Goal: Task Accomplishment & Management: Manage account settings

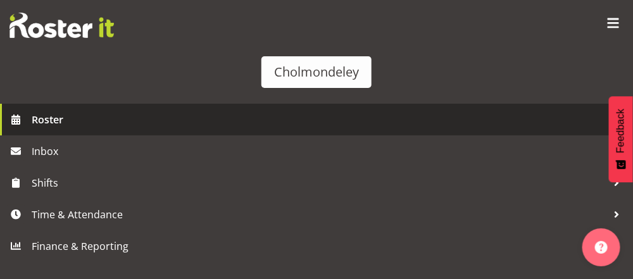
click at [442, 116] on span "Roster" at bounding box center [329, 119] width 595 height 19
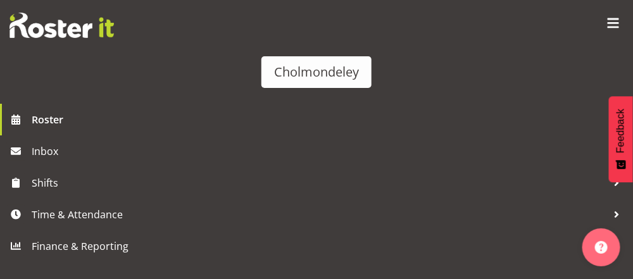
drag, startPoint x: 624, startPoint y: 144, endPoint x: 626, endPoint y: 66, distance: 77.3
click at [626, 66] on body "Cholmondeley Roster Inbox Shifts Time & Attendance Finance & Reporting Company …" at bounding box center [316, 139] width 633 height 279
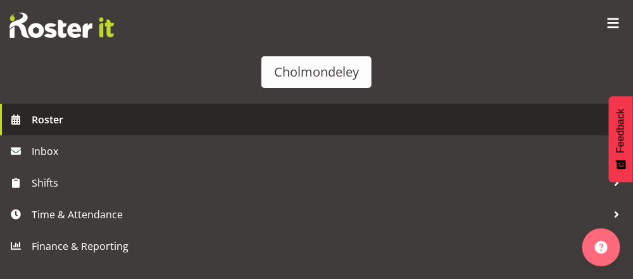
click at [75, 122] on span "Roster" at bounding box center [329, 119] width 595 height 19
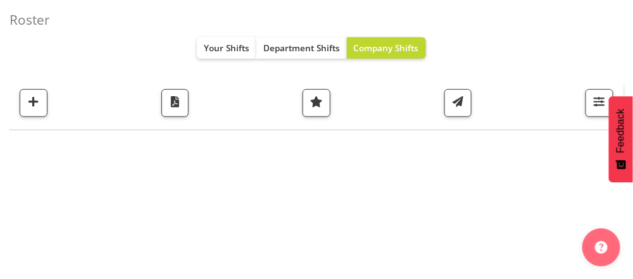
scroll to position [223, 0]
click at [400, 53] on span "Company Shifts" at bounding box center [386, 48] width 65 height 12
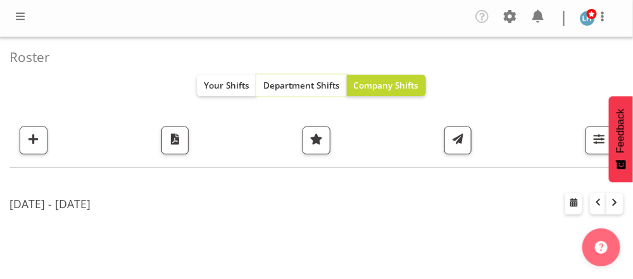
click at [312, 84] on span "Department Shifts" at bounding box center [301, 85] width 77 height 12
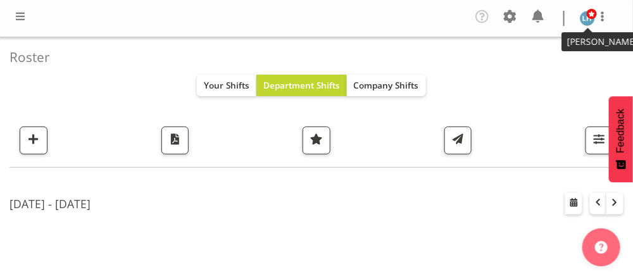
click at [585, 15] on img at bounding box center [587, 18] width 15 height 15
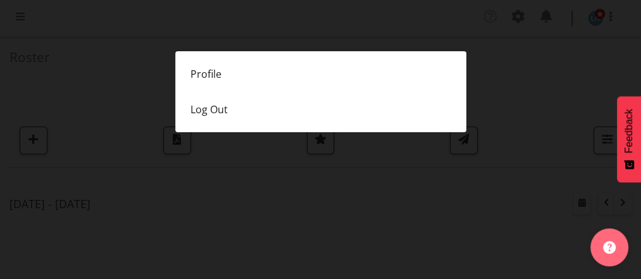
click at [585, 15] on div at bounding box center [320, 139] width 641 height 279
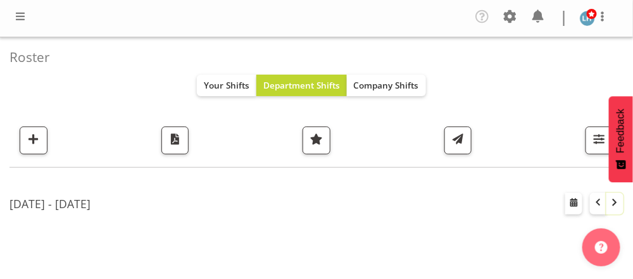
click at [614, 201] on span "button" at bounding box center [615, 202] width 13 height 13
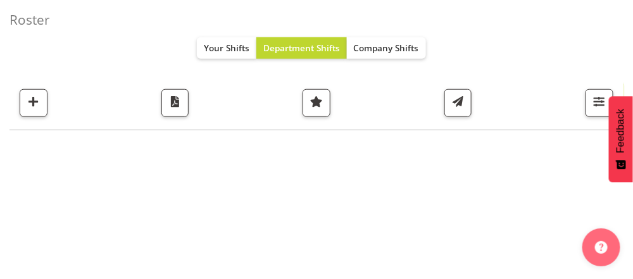
scroll to position [400, 0]
click at [383, 46] on span "Company Shifts" at bounding box center [386, 48] width 65 height 12
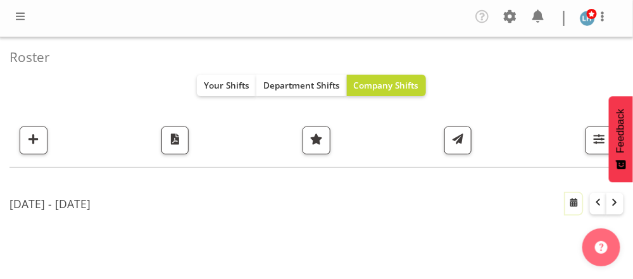
click at [570, 206] on span "button" at bounding box center [573, 202] width 13 height 13
select select "8"
select select "2025"
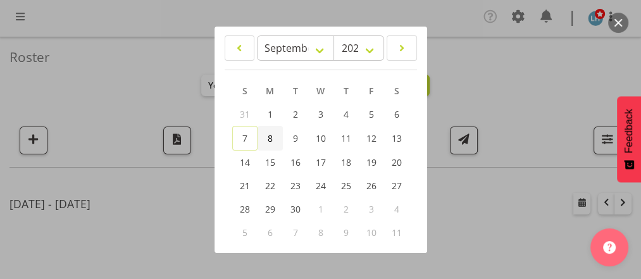
click at [271, 133] on span "8" at bounding box center [270, 138] width 5 height 12
click at [249, 163] on span "14" at bounding box center [245, 162] width 10 height 12
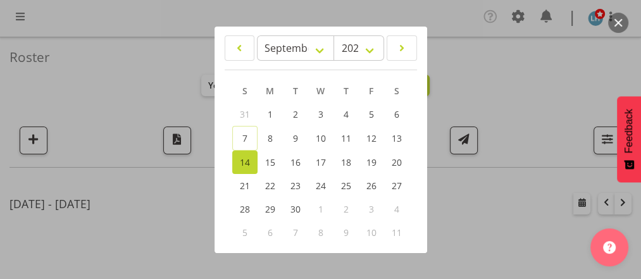
click at [527, 272] on div at bounding box center [320, 139] width 641 height 279
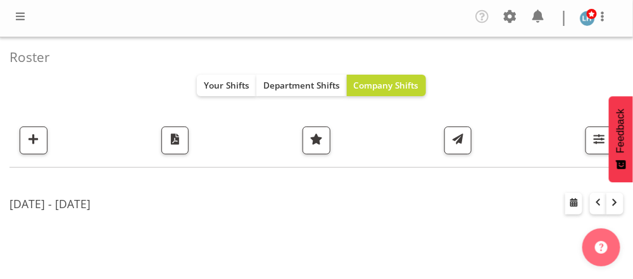
click at [582, 20] on img at bounding box center [587, 18] width 15 height 15
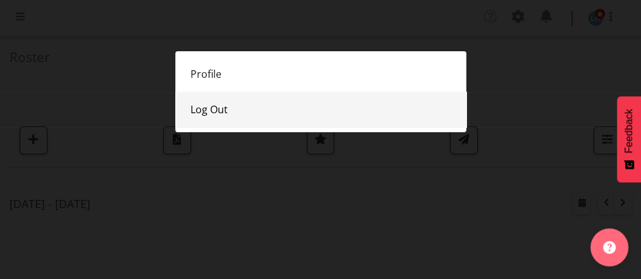
click at [423, 123] on link "Log Out" at bounding box center [320, 109] width 291 height 35
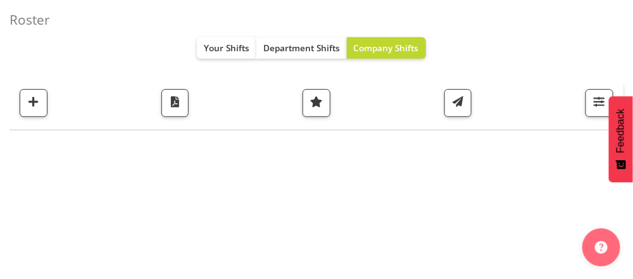
scroll to position [400, 0]
click at [170, 106] on span "button" at bounding box center [175, 102] width 16 height 16
click at [595, 105] on span "button" at bounding box center [599, 102] width 16 height 16
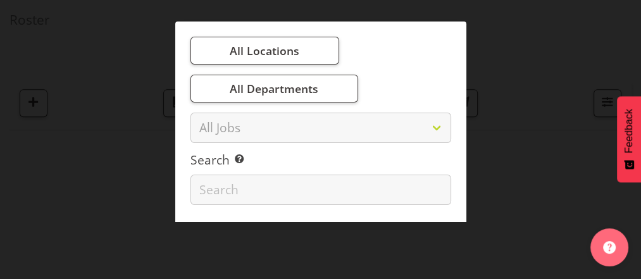
click at [566, 89] on div at bounding box center [320, 139] width 641 height 279
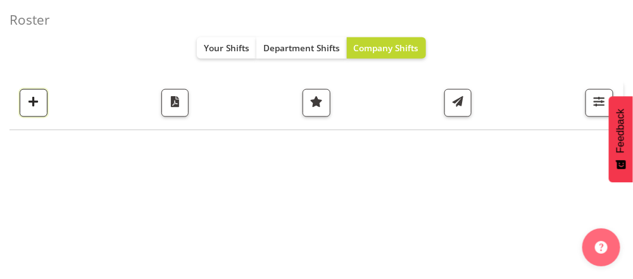
click at [33, 101] on span "button" at bounding box center [33, 102] width 16 height 16
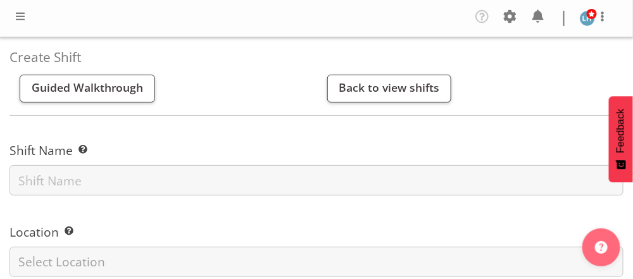
click at [18, 16] on span at bounding box center [20, 16] width 15 height 15
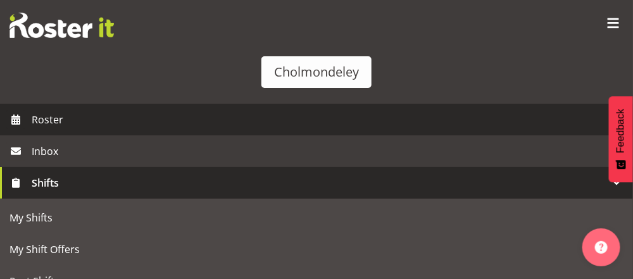
click at [39, 120] on span "Roster" at bounding box center [329, 119] width 595 height 19
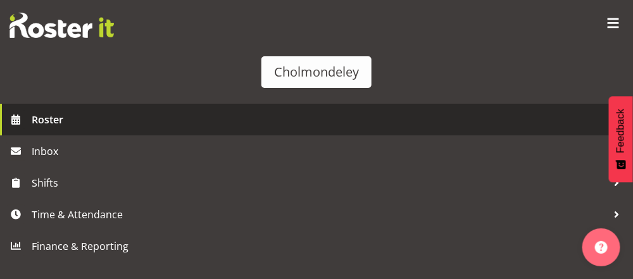
click at [546, 114] on span "Roster" at bounding box center [329, 119] width 595 height 19
